Goal: Information Seeking & Learning: Learn about a topic

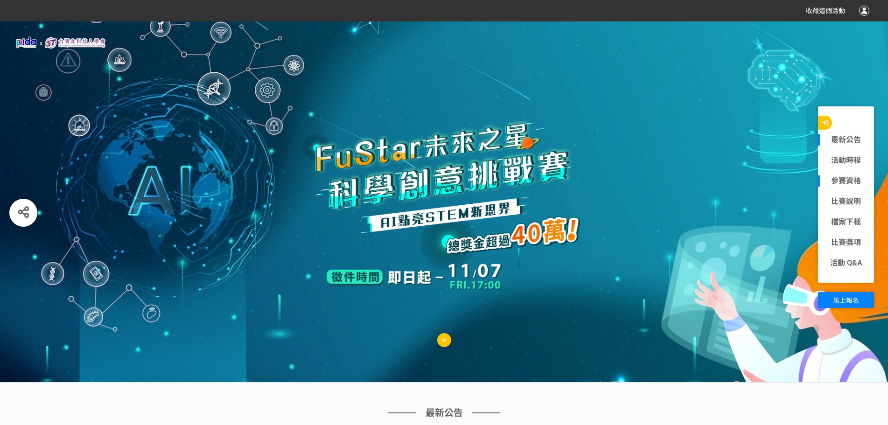
click at [860, 188] on div "參賽資格" at bounding box center [846, 181] width 56 height 21
click at [832, 178] on link "參賽資格" at bounding box center [846, 180] width 56 height 11
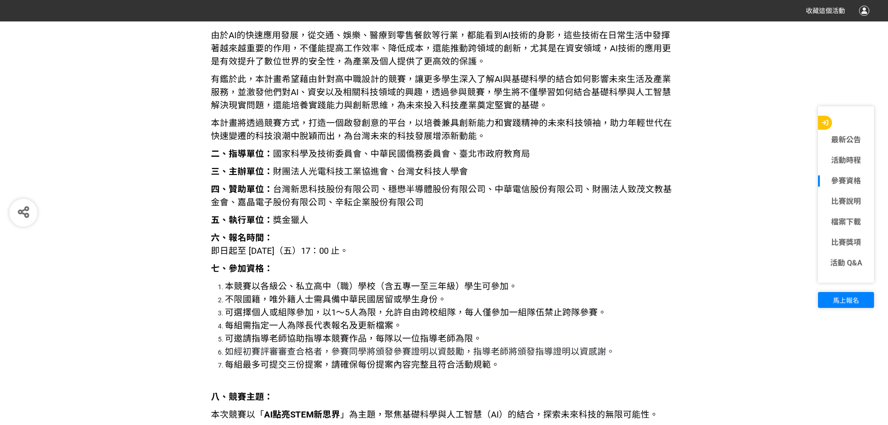
scroll to position [1129, 0]
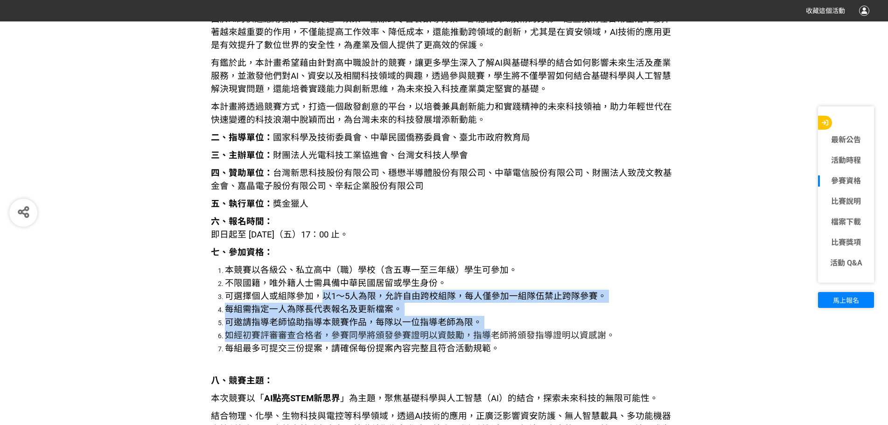
drag, startPoint x: 325, startPoint y: 296, endPoint x: 489, endPoint y: 321, distance: 166.0
click at [487, 332] on ol "本競賽以各級公、私立高中（職）學校（含五專一至三年級）學生可參加。 不限國籍，唯外籍人士需具備中華民國居留或學生身份。 可選擇個人或組隊參加，以1～5人為限，…" at bounding box center [444, 309] width 467 height 91
click at [489, 320] on li "可邀請指導老師協助指導本競賽作品，每隊以一位指導老師為限。" at bounding box center [451, 322] width 453 height 13
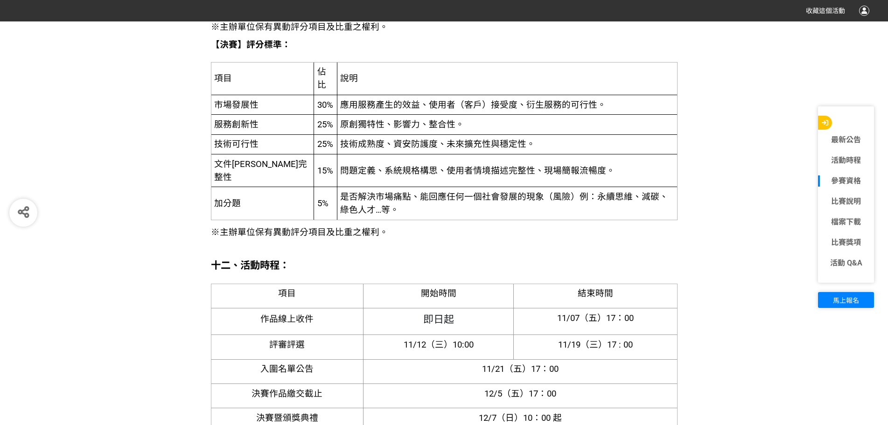
scroll to position [2389, 0]
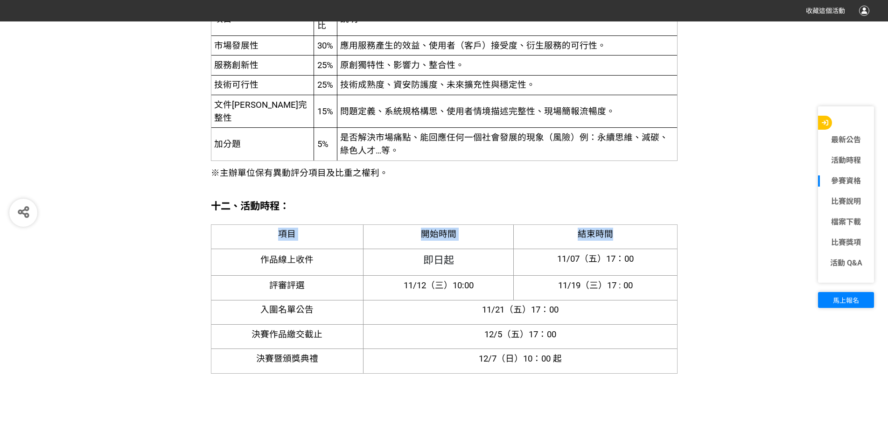
drag, startPoint x: 260, startPoint y: 259, endPoint x: 442, endPoint y: 196, distance: 192.9
click at [442, 196] on div "一、 競賽緣起： 在當今科技日新月異的時代，基礎科學與人工智慧（AI）的結合為我們提供了無限的探索與創新的機會，也為未來產業的發展帶來了無限可能性。 由於AI…" at bounding box center [444, 124] width 467 height 3392
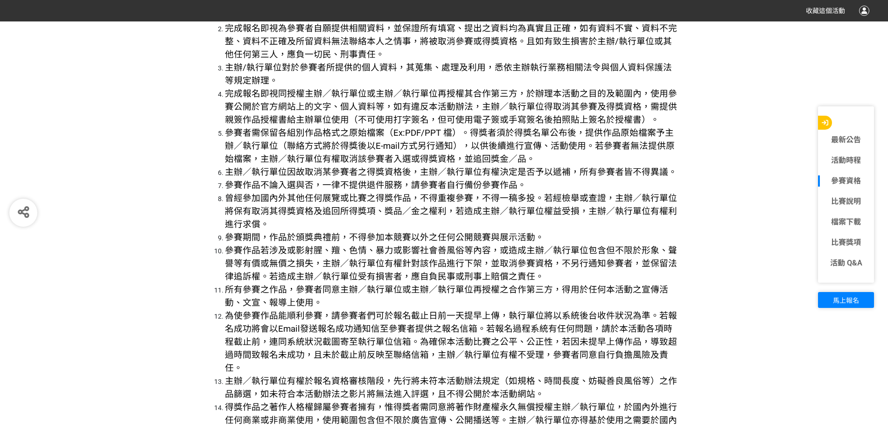
scroll to position [3042, 0]
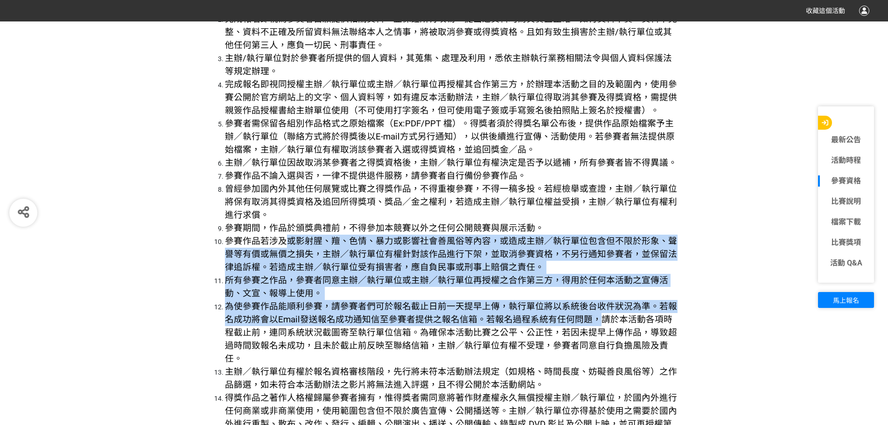
drag, startPoint x: 284, startPoint y: 247, endPoint x: 591, endPoint y: 315, distance: 314.3
click at [591, 315] on ol "得獎者配合事項說明： 團隊獎金請指派一人代為領獎，得獎金額 (價值) 超過 1,000 元者，需繳交身分證正反面影本或護照影本 (非本國人) 以供稅務申報使用…" at bounding box center [444, 378] width 467 height 941
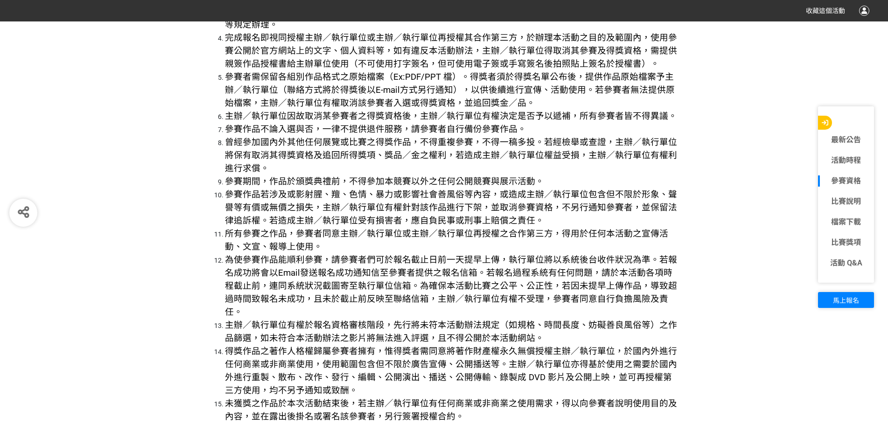
click at [592, 320] on span "主辦／執行單位有權於報名資格審核階段，先行將未符本活動辦法規定（如規格、時間長度、妨礙善良風俗等）之作品篩選，如未符合本活動辦法之影片將無法進入評選，且不得公…" at bounding box center [451, 331] width 452 height 23
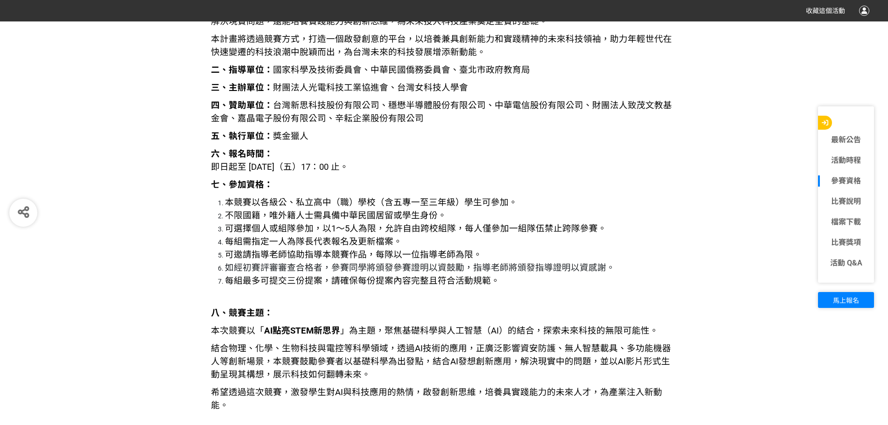
scroll to position [1218, 0]
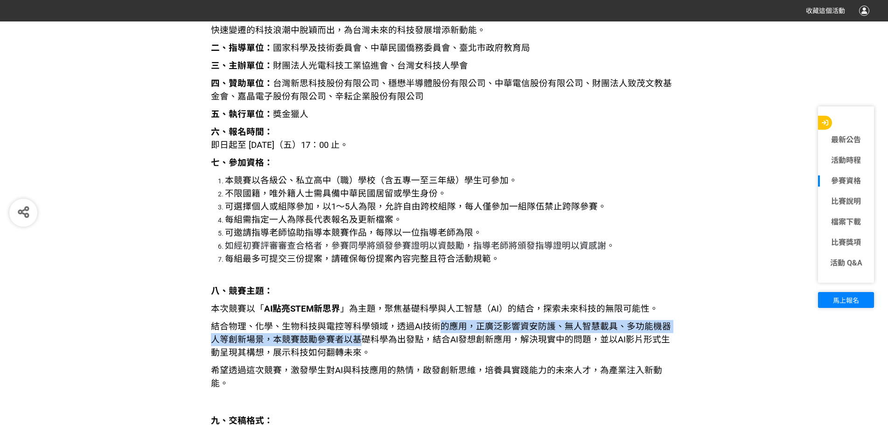
drag, startPoint x: 435, startPoint y: 323, endPoint x: 350, endPoint y: 336, distance: 86.0
click at [350, 336] on span "結合物理、化學、生物科技與電控等科學領域，透過AI技術的應用，正廣泛影響資安防護、無人智慧載具、多功能機器人等創新場景，本競賽鼓勵參賽者以基礎科學為出發點，結…" at bounding box center [441, 340] width 460 height 36
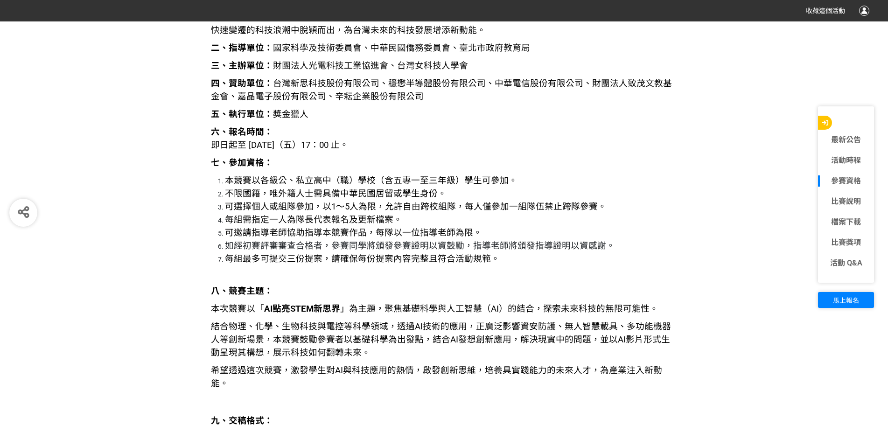
click at [388, 350] on p "結合物理、化學、生物科技與電控等科學領域，透過AI技術的應用，正廣泛影響資安防護、無人智慧載具、多功能機器人等創新場景，本競賽鼓勵參賽者以基礎科學為出發點，結…" at bounding box center [444, 339] width 467 height 39
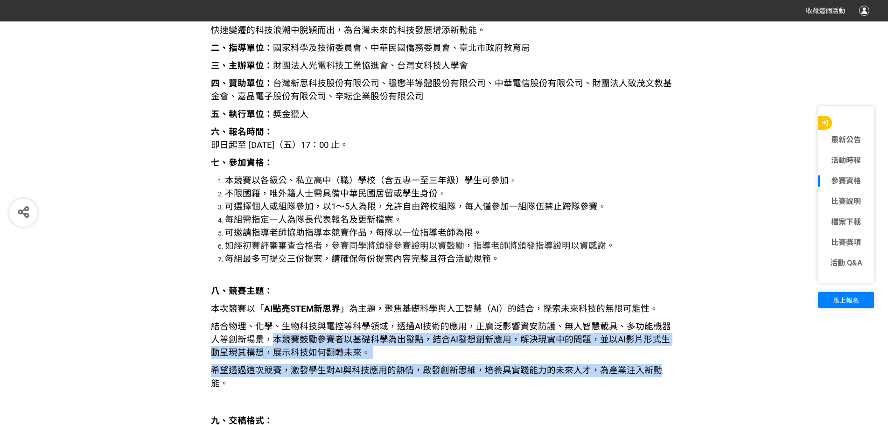
drag, startPoint x: 263, startPoint y: 341, endPoint x: 648, endPoint y: 387, distance: 388.2
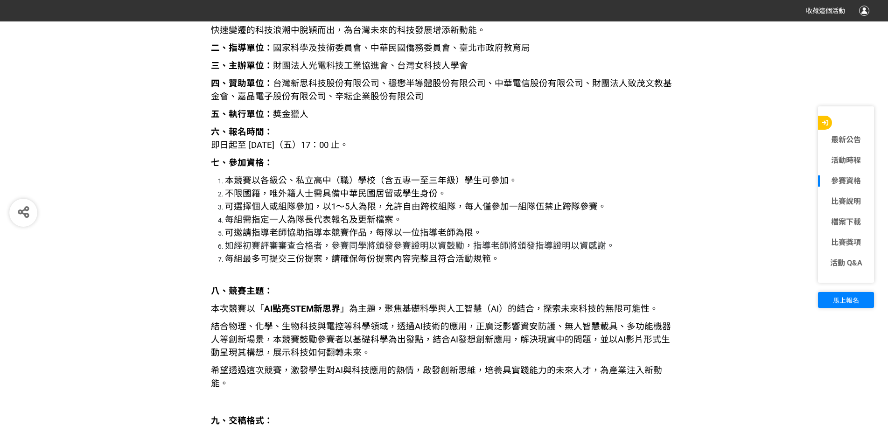
click at [646, 390] on p "希望透過這次競賽，激發學生對AI與科技應用的熱情，啟發創新思維，培養具實踐能力的未來人才，為產業注入新動能。" at bounding box center [444, 387] width 467 height 46
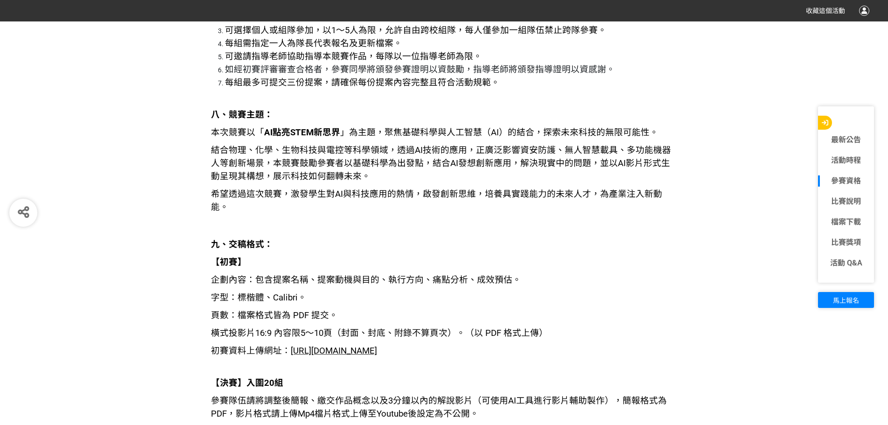
scroll to position [1405, 0]
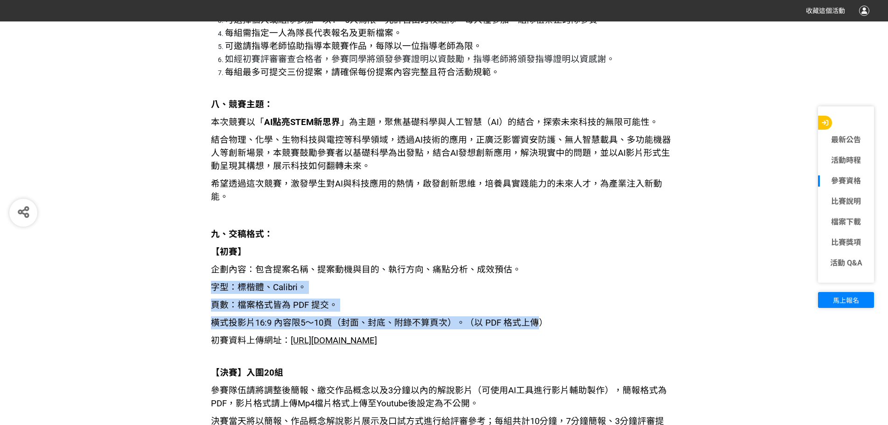
drag, startPoint x: 538, startPoint y: 308, endPoint x: 182, endPoint y: 273, distance: 356.9
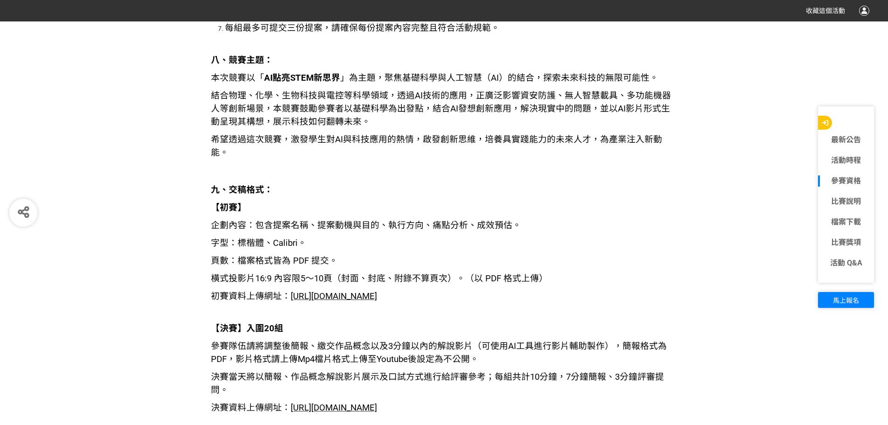
scroll to position [1452, 0]
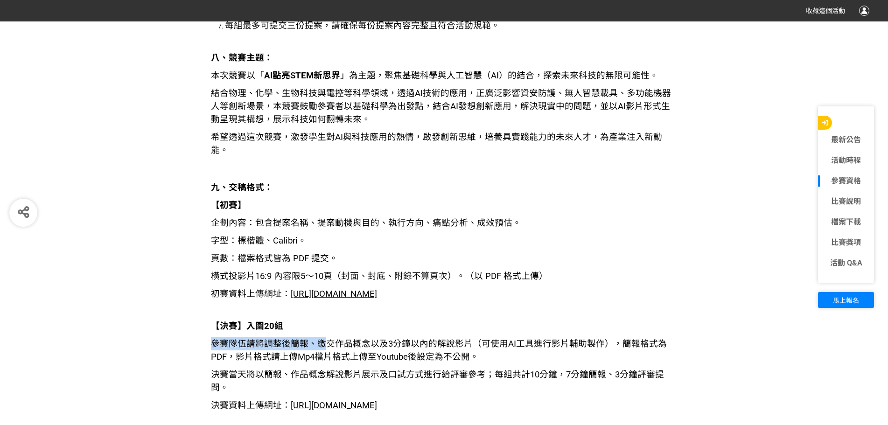
drag, startPoint x: 322, startPoint y: 343, endPoint x: 190, endPoint y: 343, distance: 131.6
drag, startPoint x: 206, startPoint y: 339, endPoint x: 167, endPoint y: 349, distance: 40.9
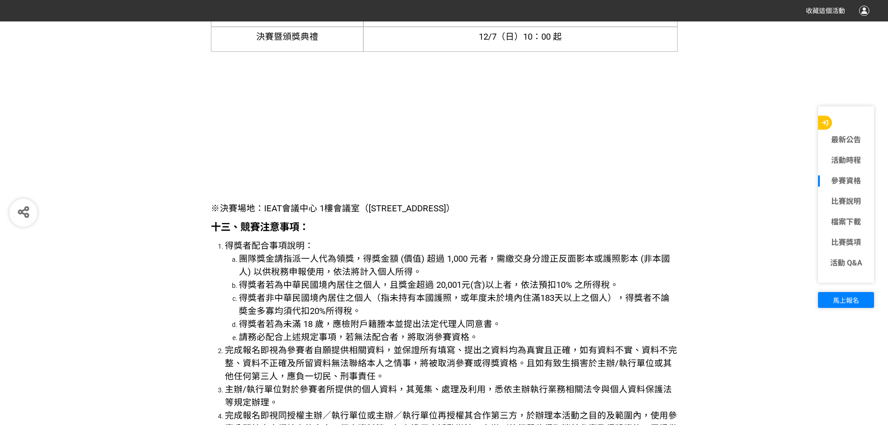
scroll to position [2712, 0]
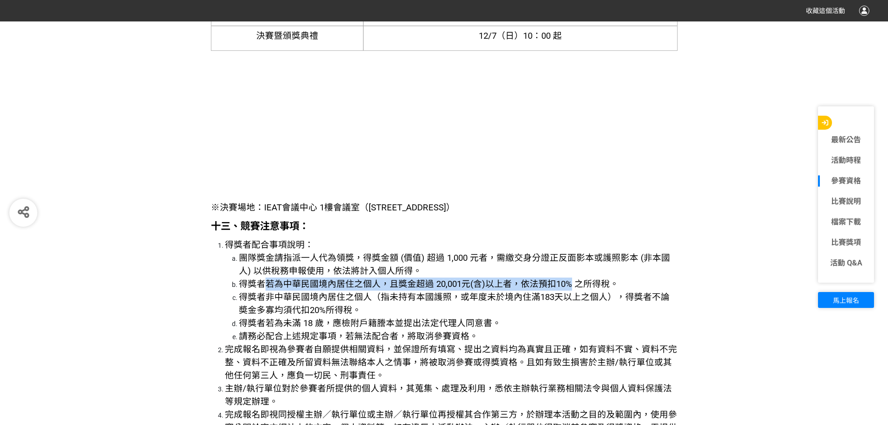
drag, startPoint x: 261, startPoint y: 279, endPoint x: 567, endPoint y: 286, distance: 306.7
click at [567, 286] on span "得獎者若為中華民國境內居住之個人，且獎金超過 20,001元(含)以上者，依法預扣10% 之所得稅。" at bounding box center [429, 284] width 380 height 10
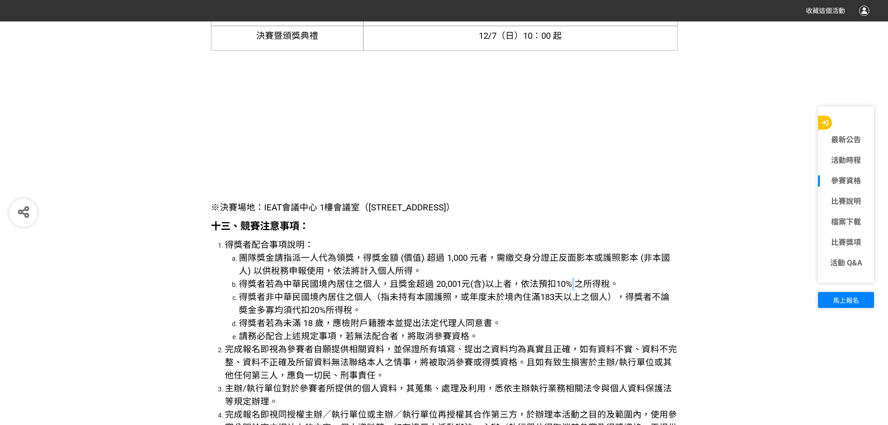
drag, startPoint x: 567, startPoint y: 286, endPoint x: 571, endPoint y: 281, distance: 5.7
click at [571, 281] on span "得獎者若為中華民國境內居住之個人，且獎金超過 20,001元(含)以上者，依法預扣10% 之所得稅。" at bounding box center [429, 284] width 380 height 10
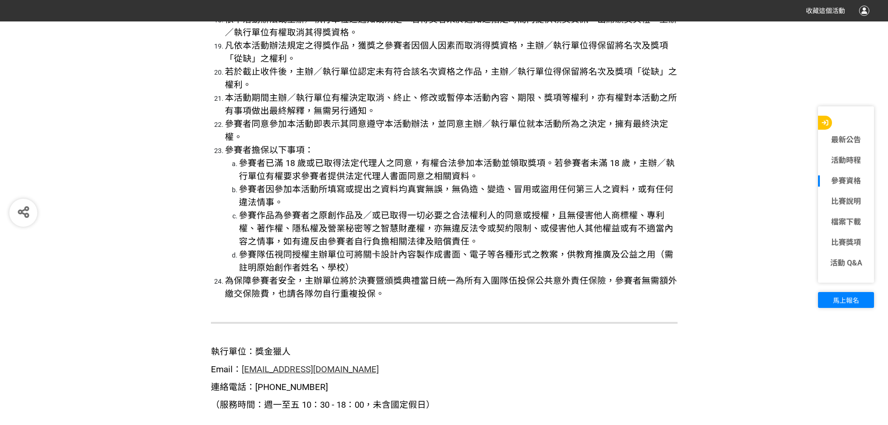
scroll to position [3598, 0]
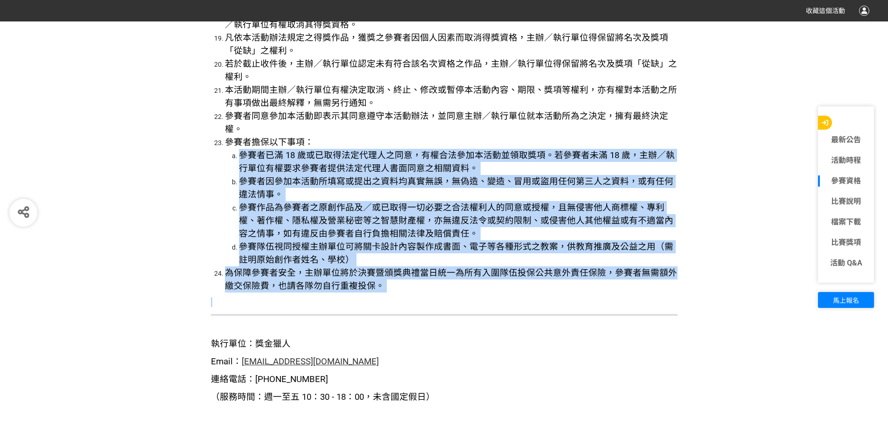
drag, startPoint x: 242, startPoint y: 142, endPoint x: 420, endPoint y: 287, distance: 229.9
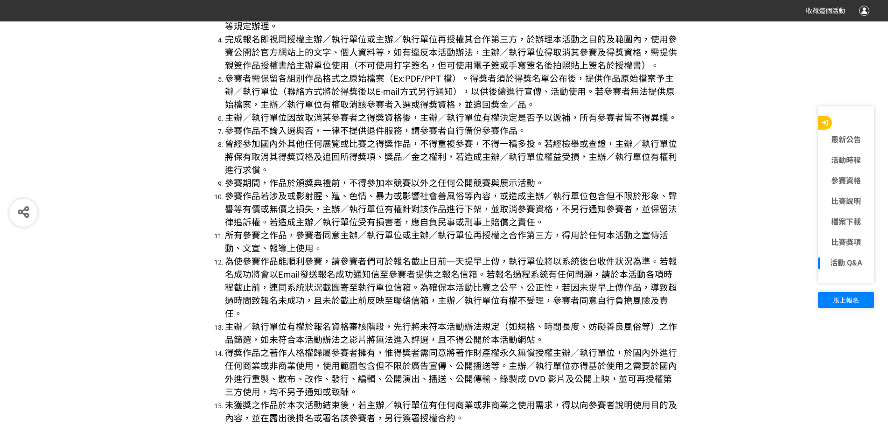
scroll to position [2900, 0]
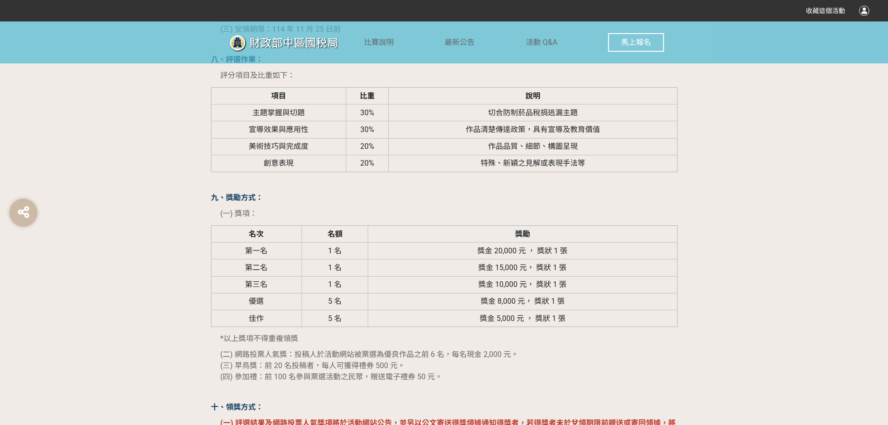
scroll to position [1353, 0]
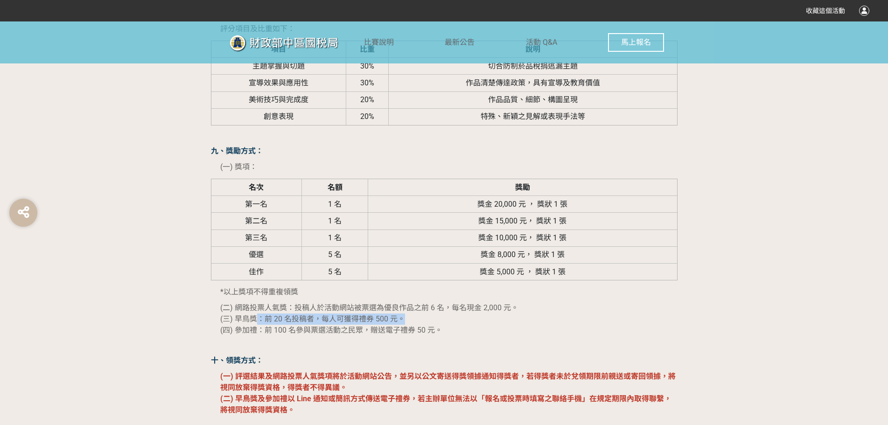
drag, startPoint x: 257, startPoint y: 318, endPoint x: 418, endPoint y: 318, distance: 161.5
click at [418, 318] on p "(二) 網路投票人氣獎：投稿人於活動網站被票選為優良作品之前 6 名，每名現金 2,000 元。 (三) 早鳥獎：前 20 名投稿者，每人可獲得禮券 500 …" at bounding box center [448, 319] width 457 height 34
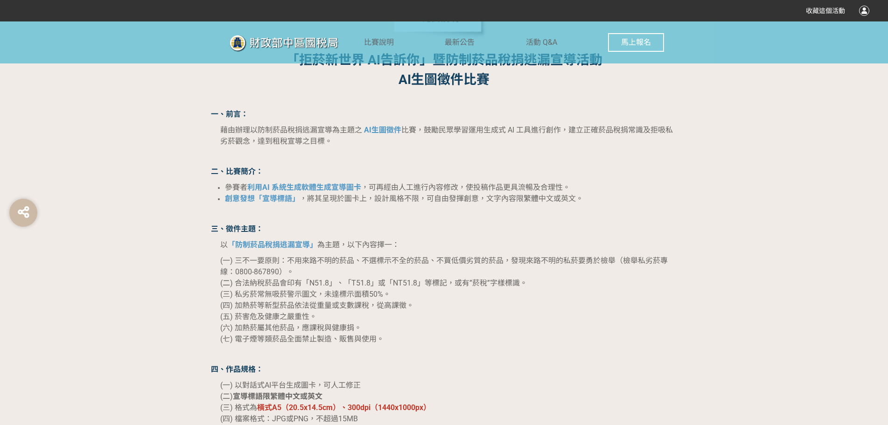
scroll to position [747, 0]
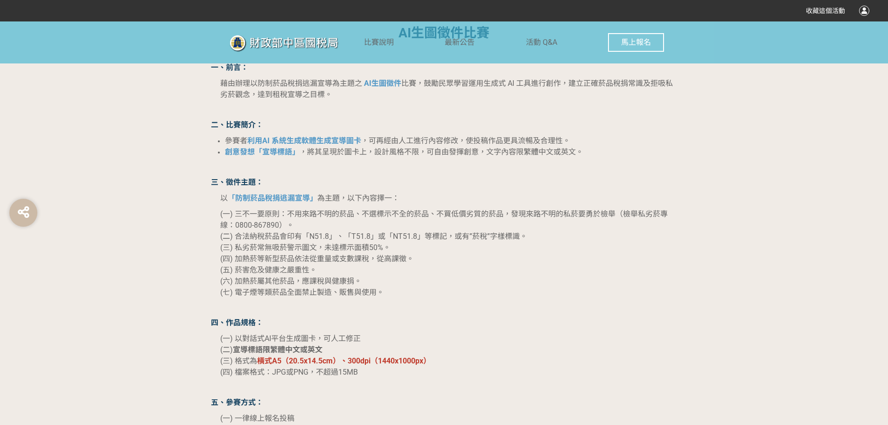
click at [235, 350] on strong "宣導標語限繁體中文或英文" at bounding box center [278, 349] width 90 height 9
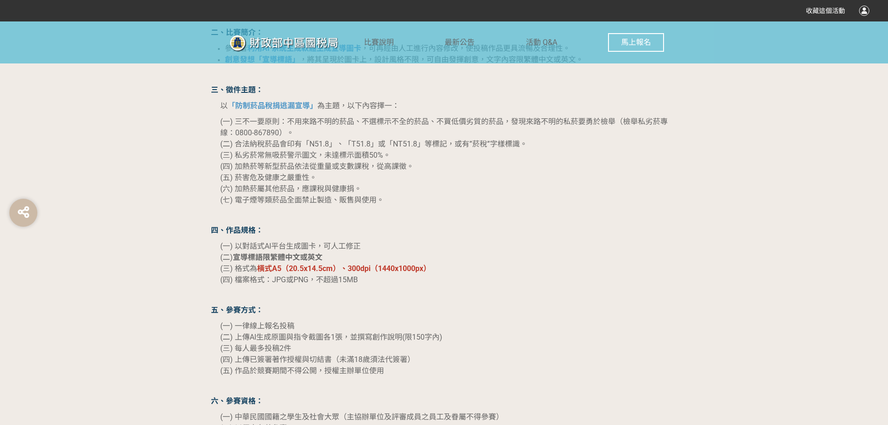
scroll to position [840, 0]
drag, startPoint x: 238, startPoint y: 322, endPoint x: 304, endPoint y: 306, distance: 68.1
click at [304, 306] on p "五、參賽方式：" at bounding box center [444, 309] width 467 height 11
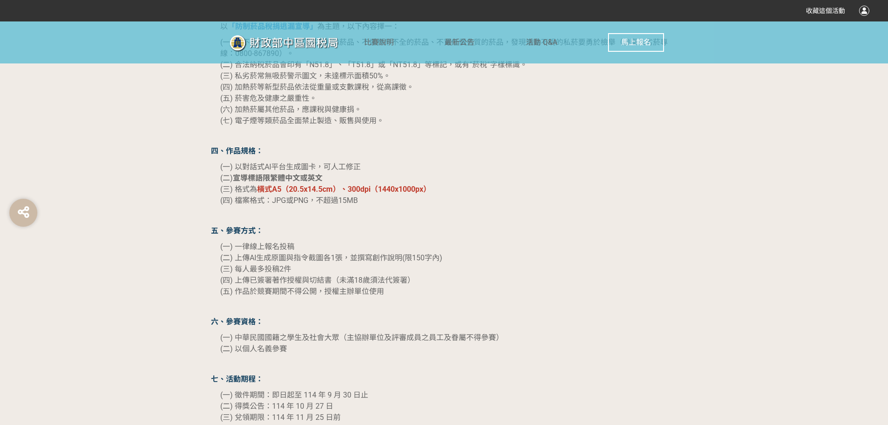
scroll to position [933, 0]
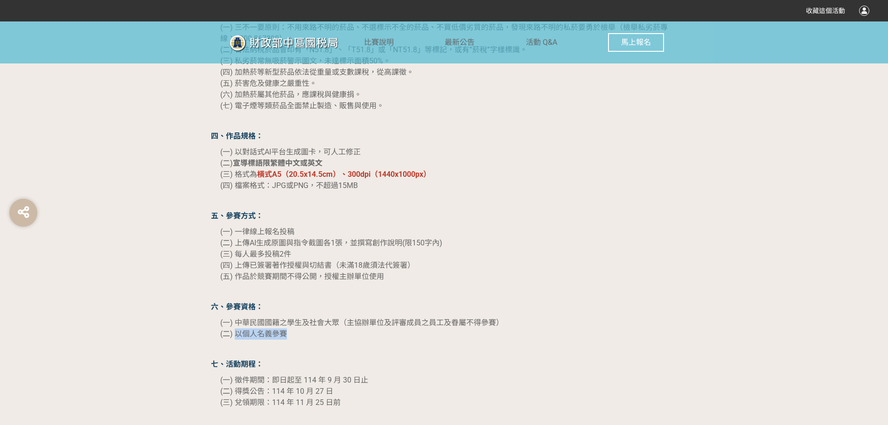
drag, startPoint x: 285, startPoint y: 336, endPoint x: 236, endPoint y: 335, distance: 49.0
click at [236, 335] on span "(二) 以個人名義參賽" at bounding box center [253, 333] width 67 height 9
click at [240, 350] on p at bounding box center [444, 349] width 467 height 10
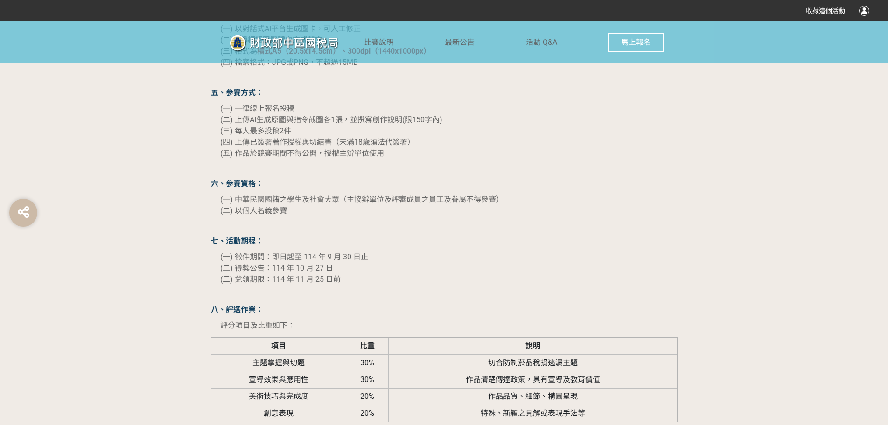
scroll to position [1073, 0]
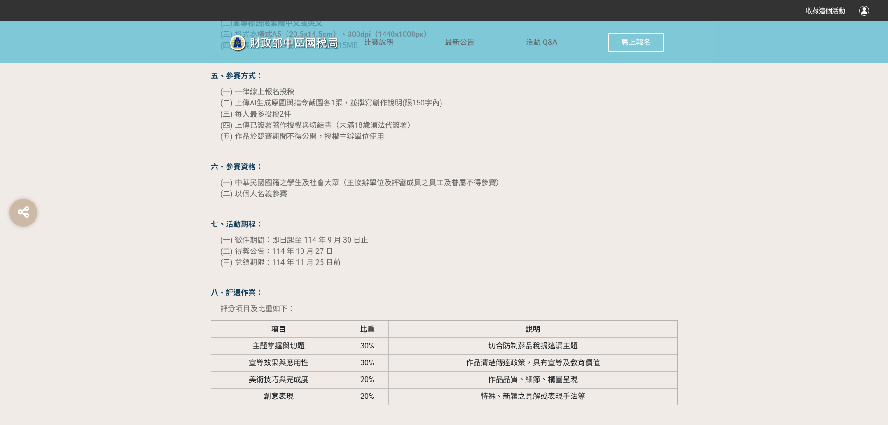
drag, startPoint x: 254, startPoint y: 348, endPoint x: 237, endPoint y: 350, distance: 17.8
click at [237, 350] on td "主題掌握與切題" at bounding box center [278, 346] width 135 height 17
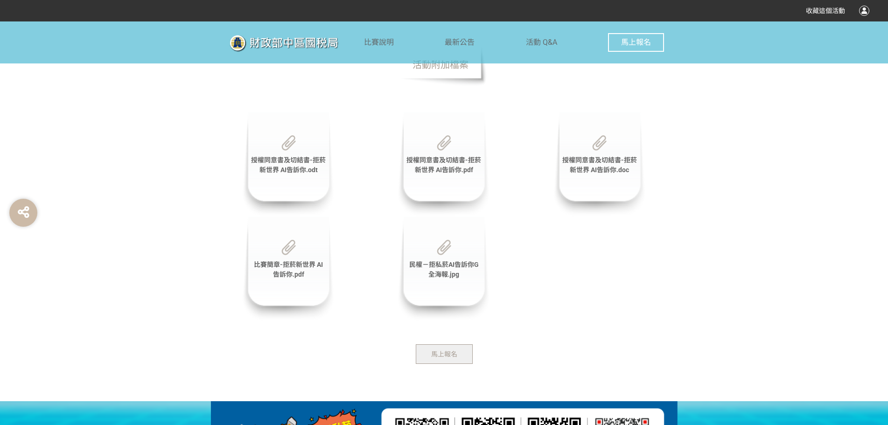
scroll to position [2408, 0]
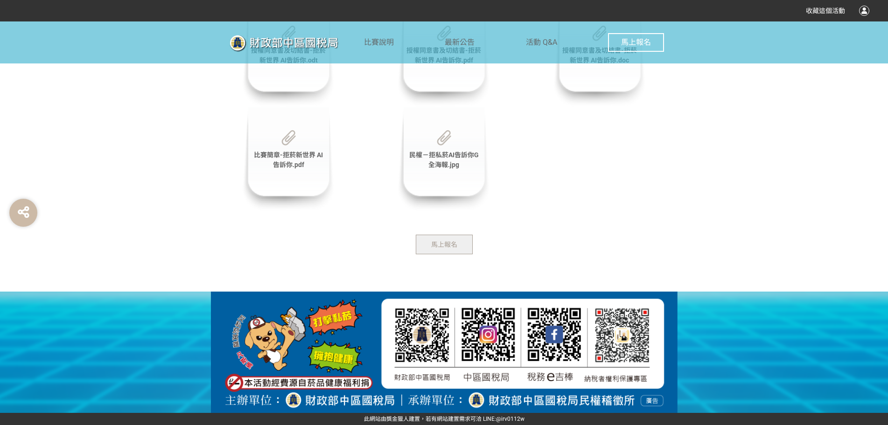
drag, startPoint x: 169, startPoint y: 300, endPoint x: 182, endPoint y: 335, distance: 37.1
click at [182, 335] on div at bounding box center [443, 352] width 1021 height 140
